Goal: Task Accomplishment & Management: Use online tool/utility

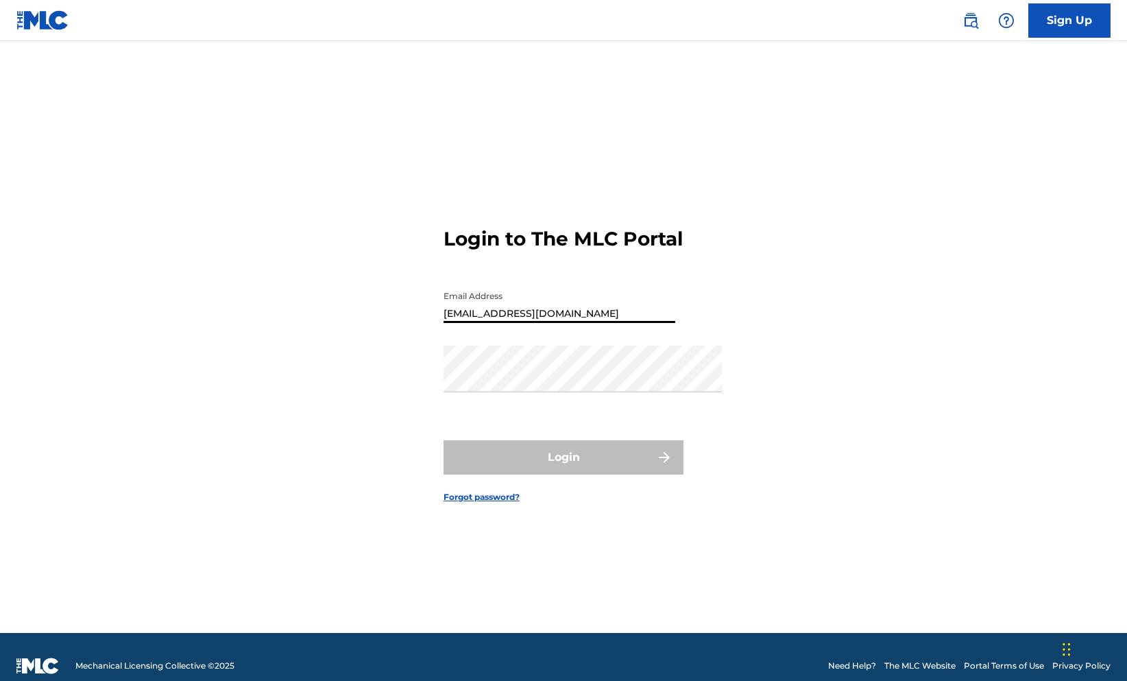
click at [683, 122] on form "Login to The MLC Portal Email Address [EMAIL_ADDRESS][DOMAIN_NAME] Password Log…" at bounding box center [563, 353] width 240 height 557
drag, startPoint x: 550, startPoint y: 311, endPoint x: 412, endPoint y: 300, distance: 138.2
click at [412, 300] on div "Login to The MLC Portal Email Address [EMAIL_ADDRESS][DOMAIN_NAME] Password Log…" at bounding box center [564, 353] width 960 height 557
click at [473, 188] on form "Login to The MLC Portal Email Address [EMAIL_ADDRESS][DOMAIN_NAME] Password Log…" at bounding box center [563, 353] width 240 height 557
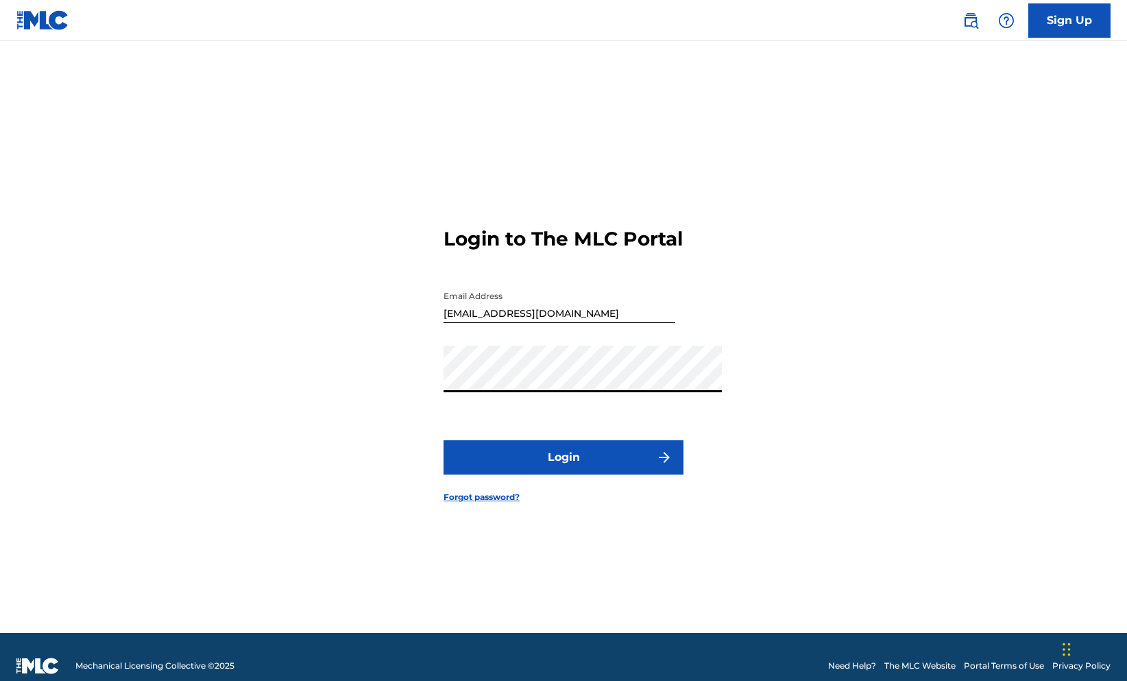
click at [461, 474] on button "Login" at bounding box center [563, 457] width 240 height 34
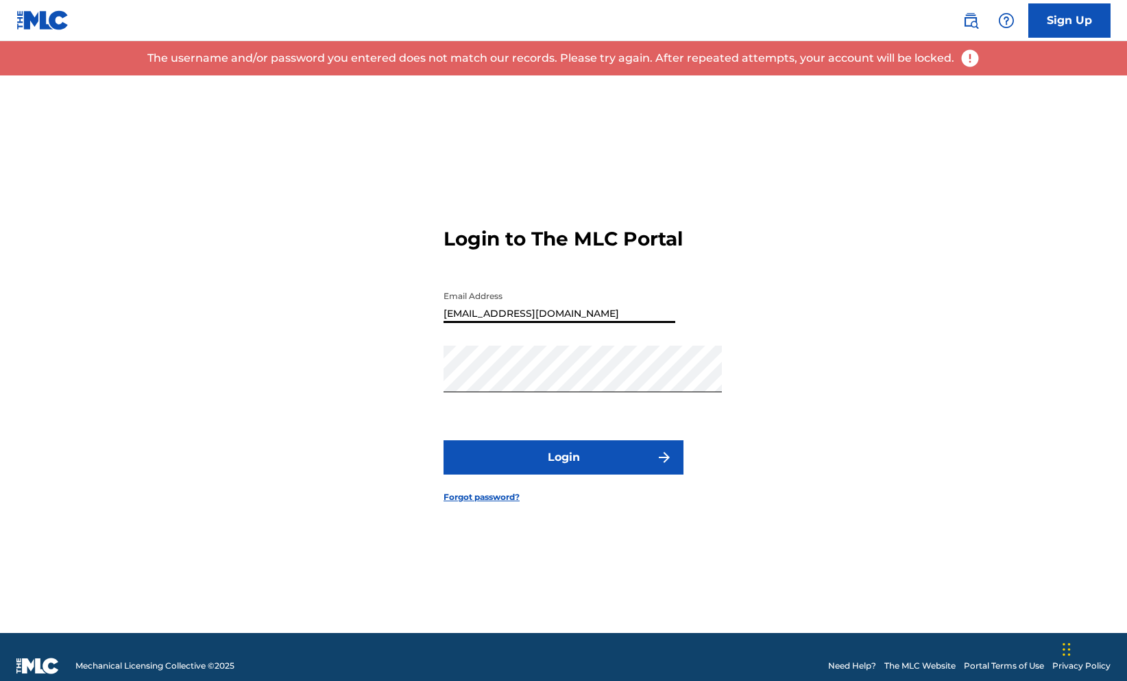
click at [478, 306] on input "[EMAIL_ADDRESS][DOMAIN_NAME]" at bounding box center [559, 303] width 232 height 39
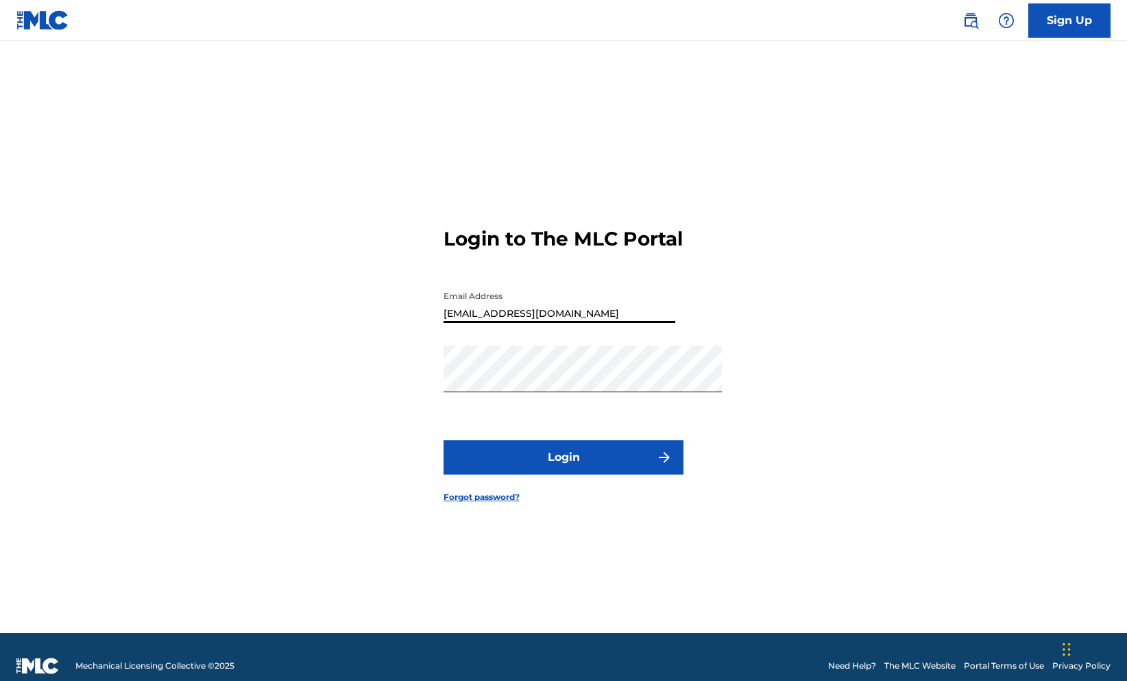
type input "[EMAIL_ADDRESS][DOMAIN_NAME]"
click at [639, 247] on form "Login to The MLC Portal Email Address [EMAIL_ADDRESS][DOMAIN_NAME] Password Log…" at bounding box center [563, 353] width 240 height 557
click at [527, 474] on button "Login" at bounding box center [563, 457] width 240 height 34
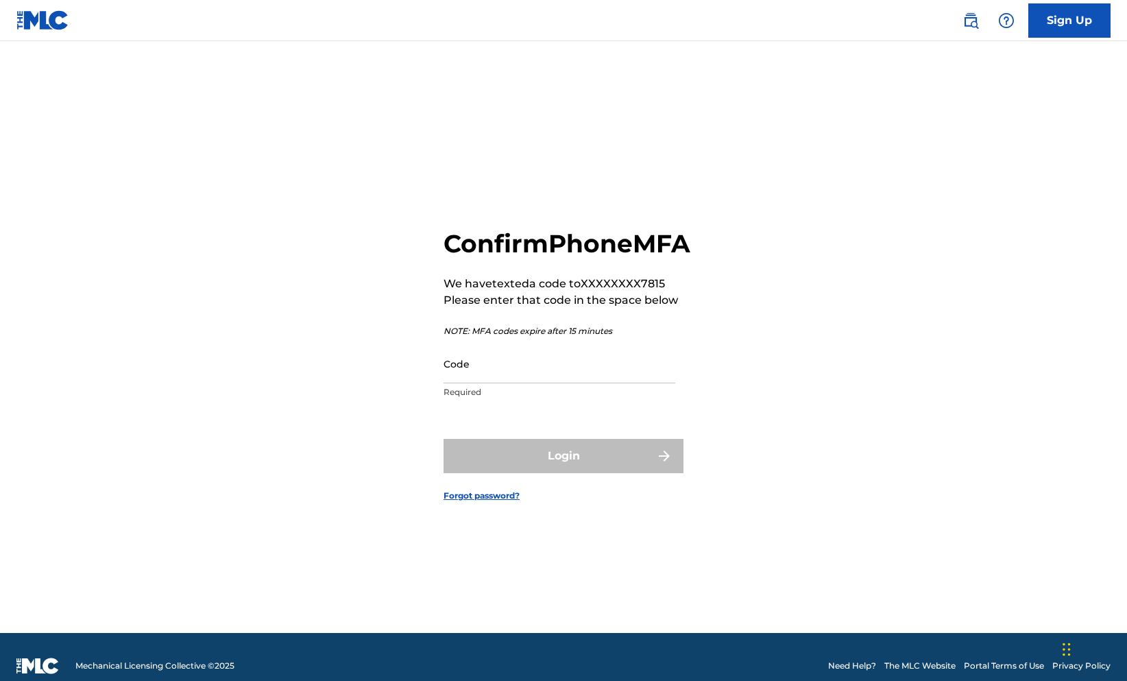
click at [565, 356] on input "Code" at bounding box center [559, 363] width 232 height 39
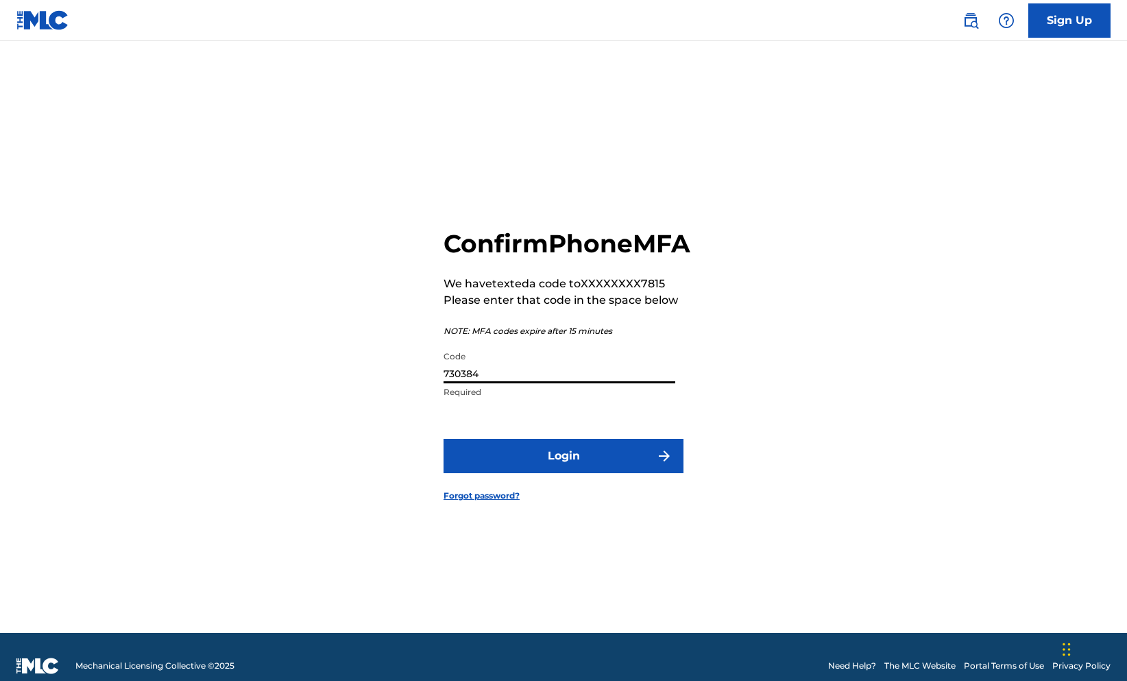
type input "730384"
click at [573, 469] on button "Login" at bounding box center [563, 456] width 240 height 34
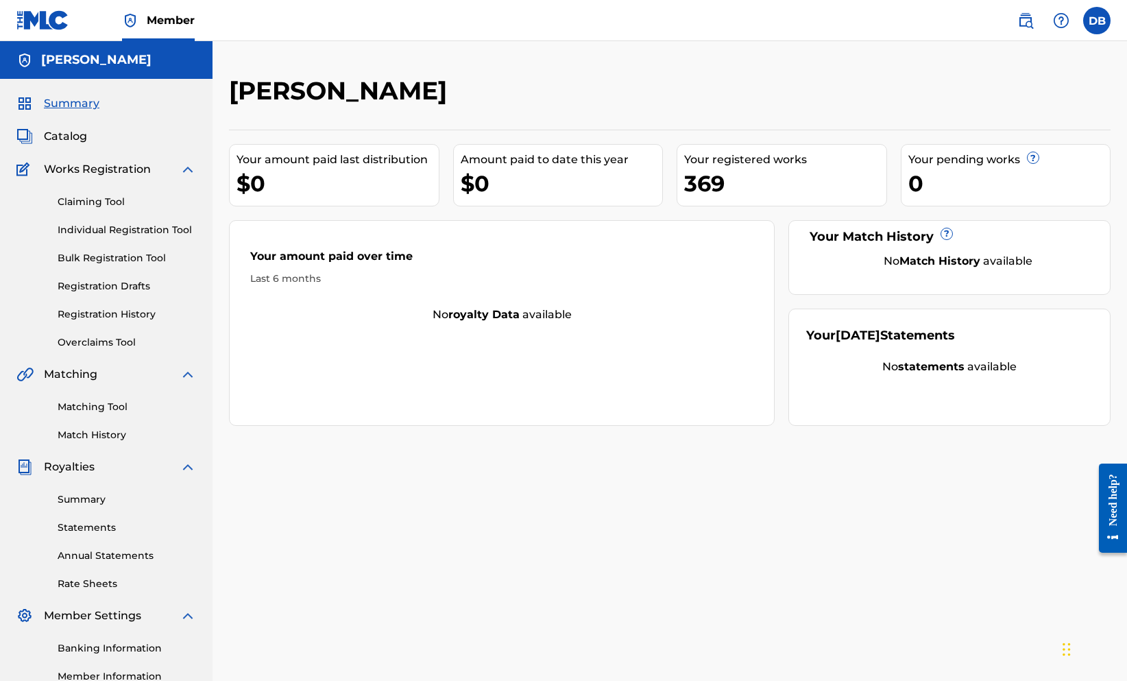
click at [126, 209] on link "Claiming Tool" at bounding box center [127, 202] width 138 height 14
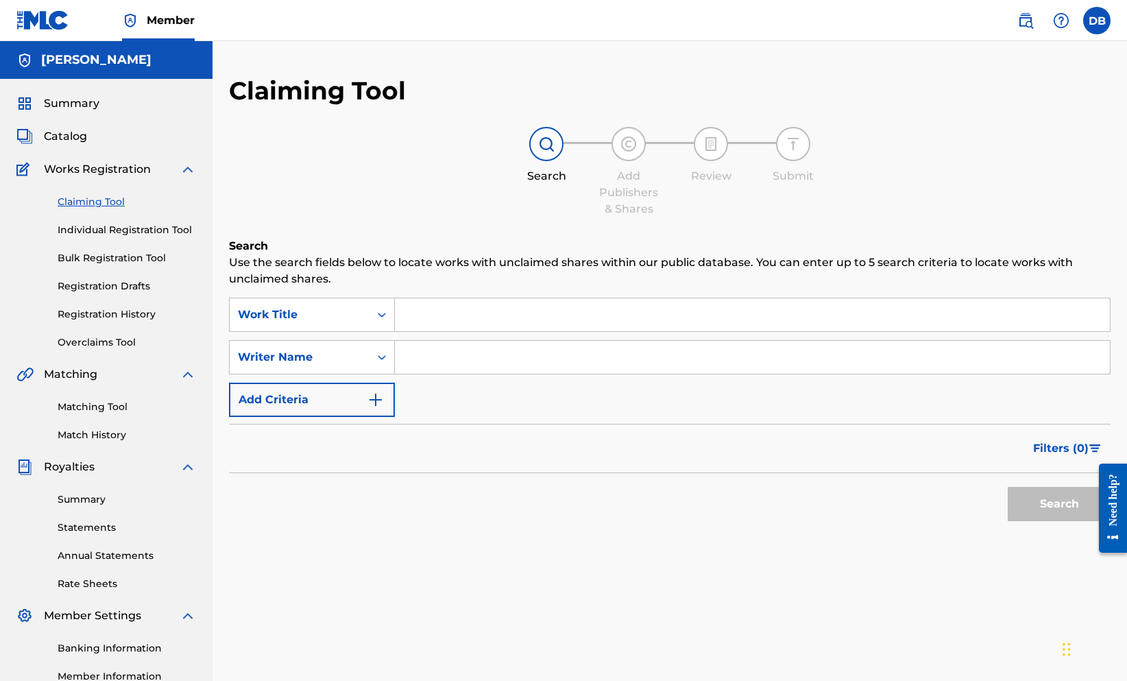
click at [493, 331] on input "Search Form" at bounding box center [752, 314] width 715 height 33
type input ""Gone a [US_STATE]""
click at [1029, 521] on button "Search" at bounding box center [1058, 504] width 103 height 34
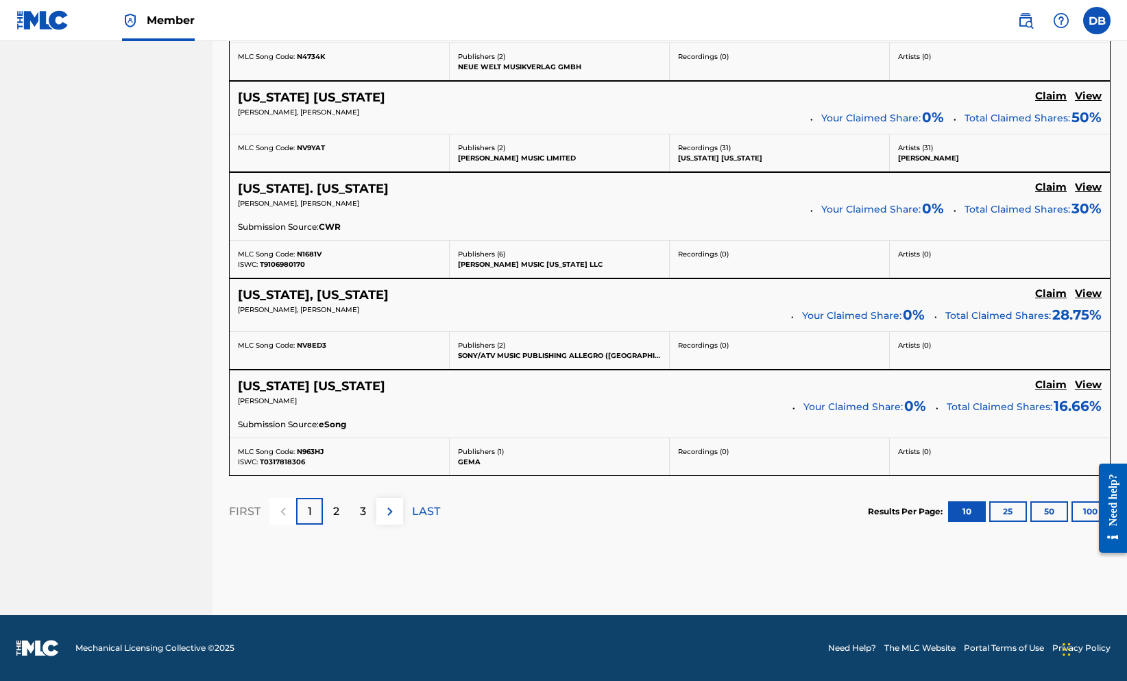
scroll to position [1231, 0]
click at [339, 520] on p "2" at bounding box center [336, 511] width 6 height 16
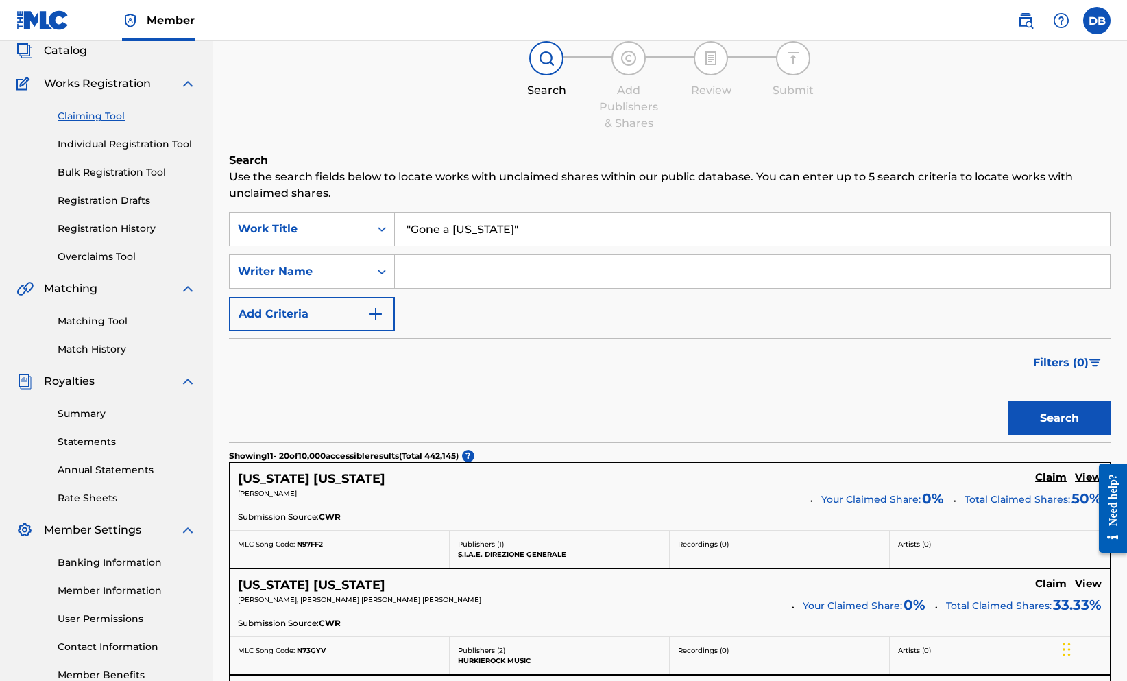
scroll to position [78, 0]
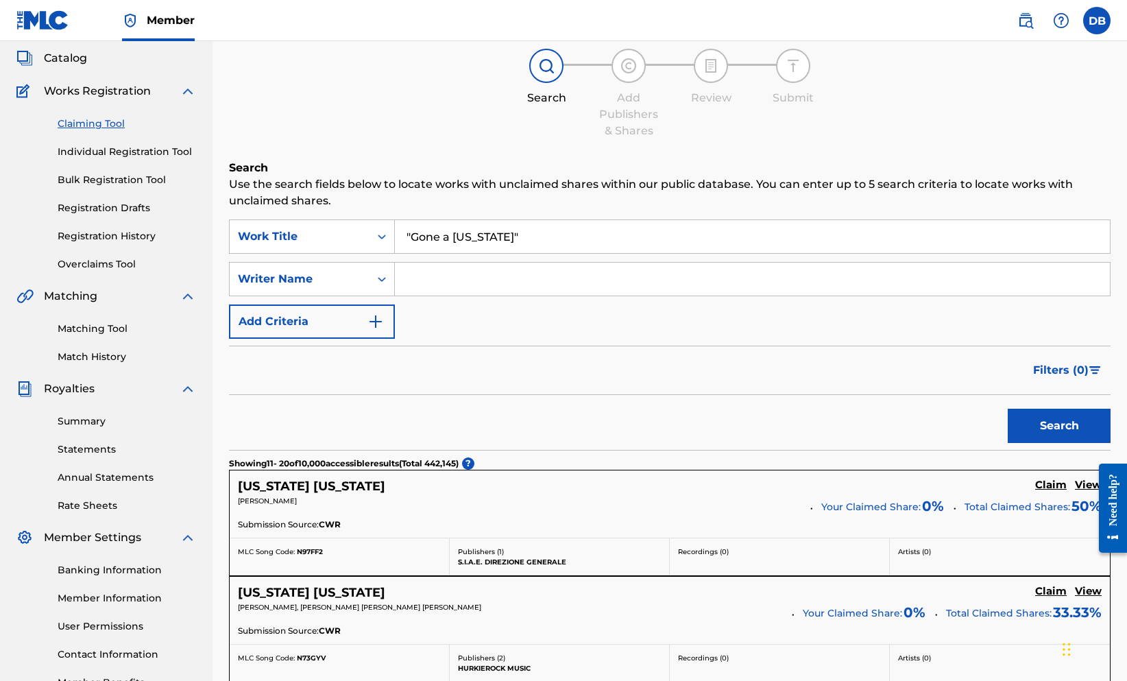
click at [603, 295] on input "Search Form" at bounding box center [752, 278] width 715 height 33
click at [1045, 443] on button "Search" at bounding box center [1058, 425] width 103 height 34
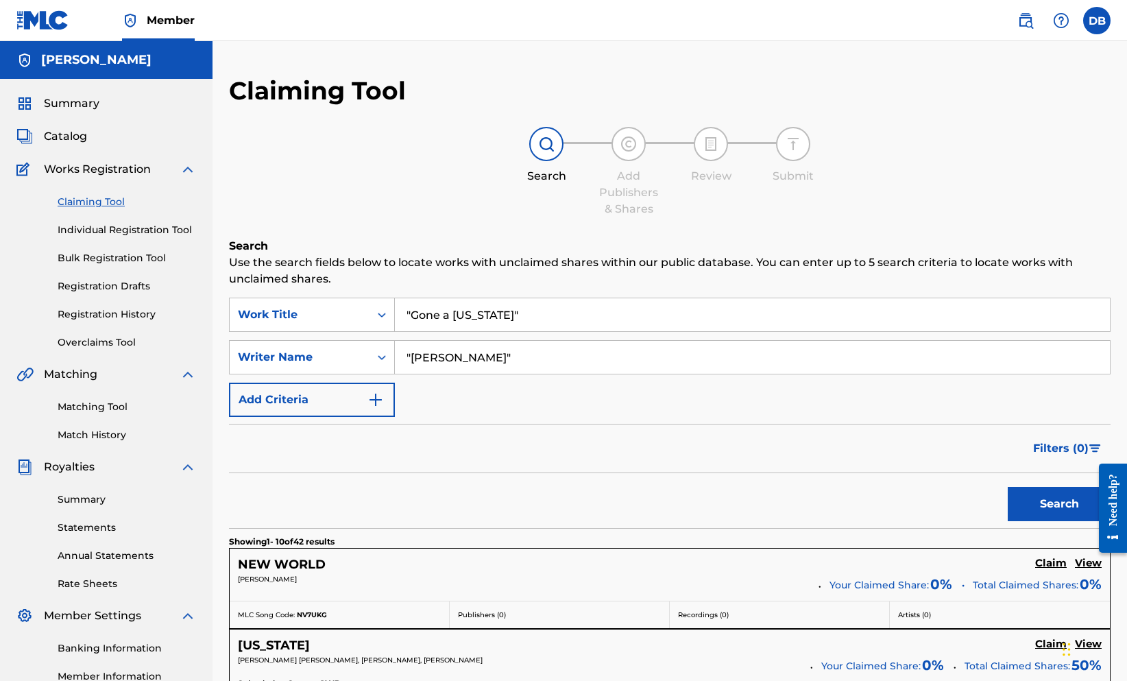
scroll to position [0, 0]
click at [536, 374] on input ""[PERSON_NAME]"" at bounding box center [752, 357] width 715 height 33
type input ""[PERSON_NAME]""
click at [1045, 521] on button "Search" at bounding box center [1058, 504] width 103 height 34
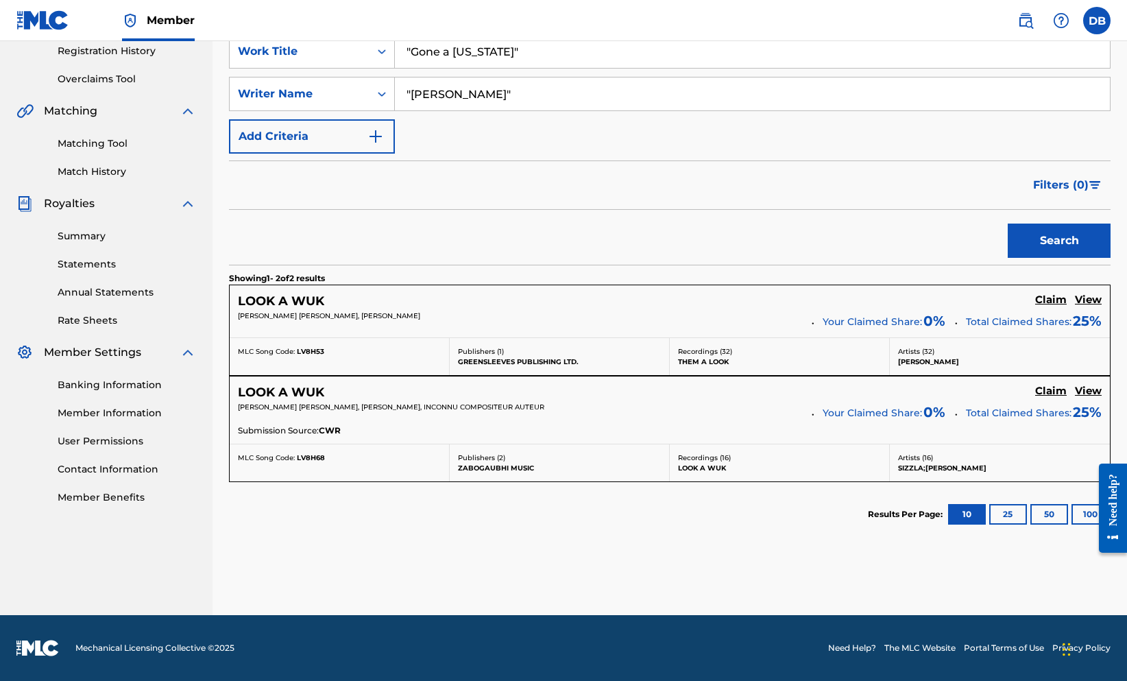
scroll to position [318, 0]
